Goal: Use online tool/utility

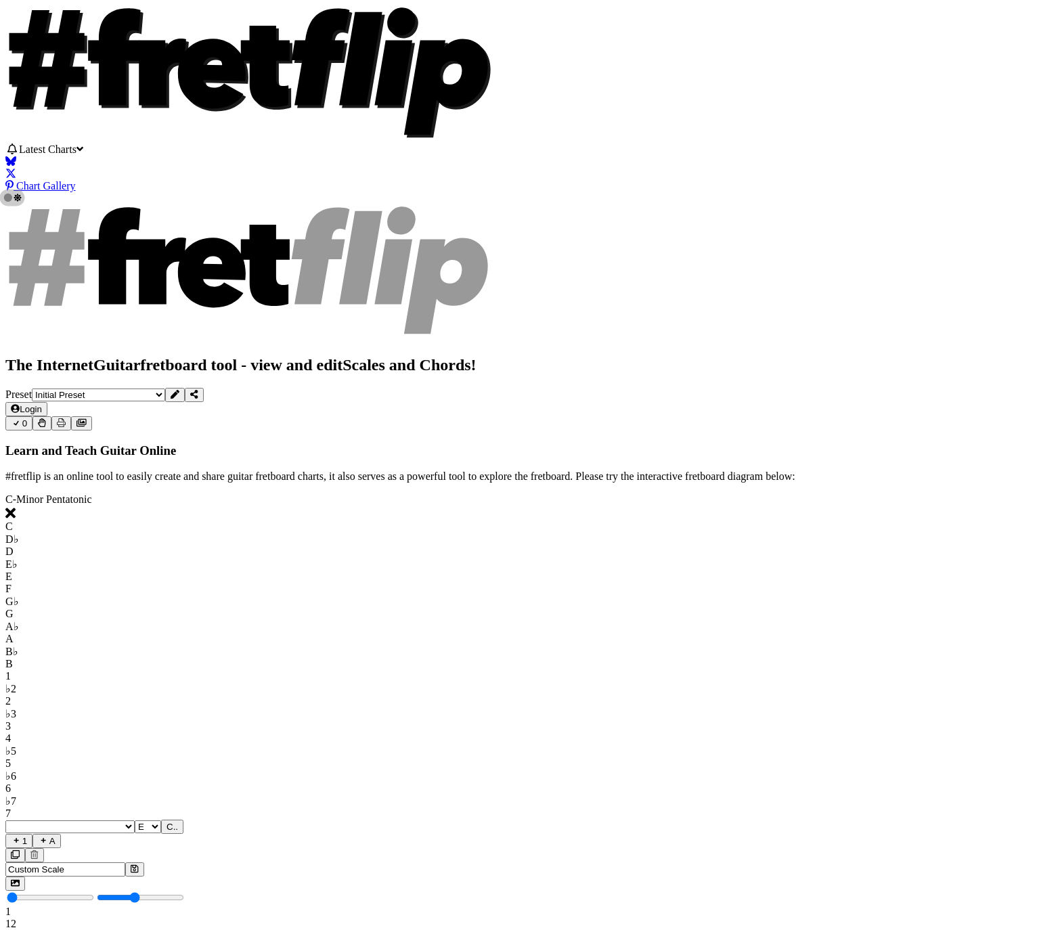
select select "Scale"
select select "E"
